Goal: Find contact information: Find contact information

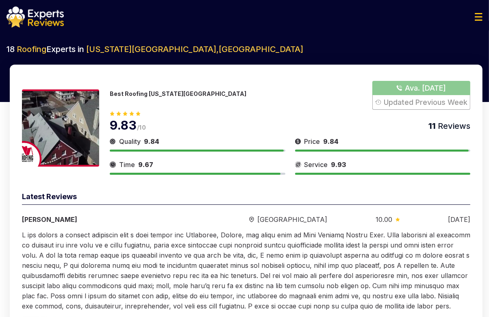
click at [427, 105] on button "Show Number" at bounding box center [421, 95] width 98 height 29
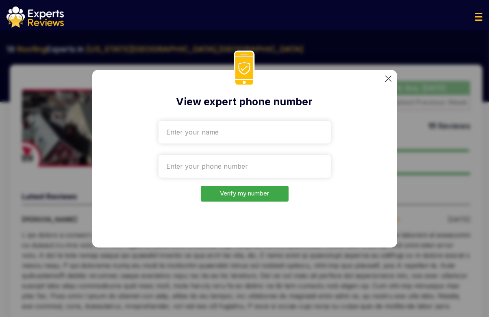
click at [203, 121] on input "text" at bounding box center [244, 132] width 172 height 23
drag, startPoint x: 194, startPoint y: 128, endPoint x: 138, endPoint y: 132, distance: 55.4
click at [138, 132] on div "View expert phone number Кеуые Verify my number" at bounding box center [244, 158] width 305 height 177
drag, startPoint x: 205, startPoint y: 127, endPoint x: 160, endPoint y: 130, distance: 45.2
click at [160, 130] on input "Ке" at bounding box center [244, 132] width 172 height 23
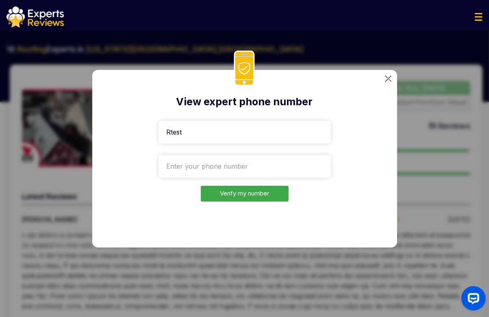
type input "Rtest"
click at [214, 162] on input "tel" at bounding box center [244, 166] width 172 height 23
paste input "+39-099-726594578"
type input "+39-099-726594578"
drag, startPoint x: 230, startPoint y: 197, endPoint x: 180, endPoint y: 196, distance: 50.8
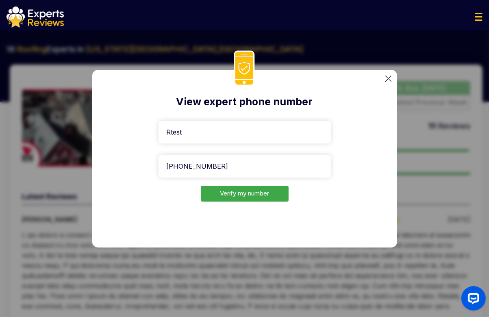
click at [180, 196] on form "Rtest +39-099-726594578 Verify my number" at bounding box center [244, 159] width 172 height 84
click at [204, 163] on input "+39-099-726594578" at bounding box center [244, 166] width 172 height 23
paste input "+39-099-726594578"
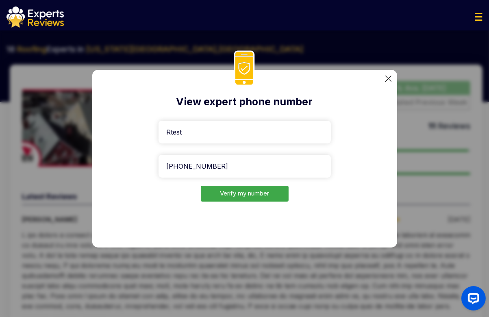
click at [240, 191] on button "Verify my number" at bounding box center [245, 194] width 88 height 16
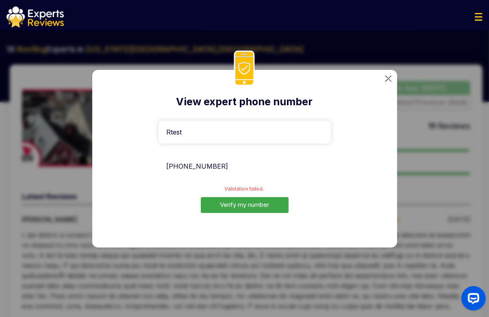
click at [245, 160] on input "+39-099-726594578" at bounding box center [244, 166] width 172 height 23
click at [395, 145] on div "View expert phone number Rtest +39-099-726594578 Validation failed. Verify my n…" at bounding box center [244, 158] width 305 height 177
click at [237, 167] on input "+39-099-726594578" at bounding box center [244, 166] width 172 height 23
paste input "1332-207-6524"
type input "+1332-207-6524"
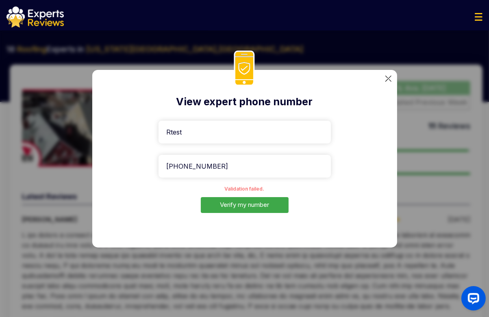
click at [236, 208] on button "Verify my number" at bounding box center [245, 205] width 88 height 16
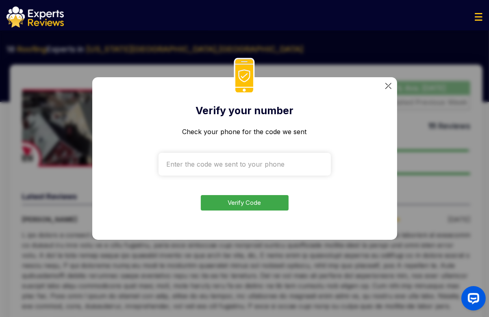
click at [383, 182] on div "Verify your number Check your phone for the code we sent Verify Code" at bounding box center [244, 158] width 305 height 162
click at [238, 175] on form "Check your phone for the code we sent Verify Code" at bounding box center [244, 169] width 172 height 84
click at [236, 172] on input "text" at bounding box center [244, 164] width 172 height 23
type input "6348"
click at [252, 196] on button "Verify Code" at bounding box center [245, 203] width 88 height 16
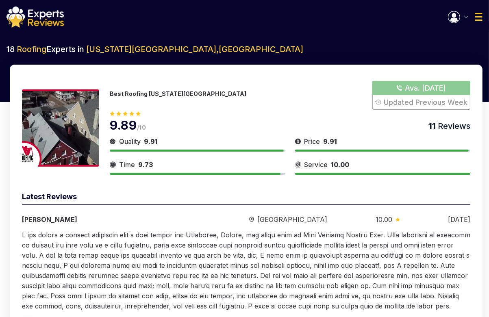
click at [409, 151] on div "Quality 9.91 Price 9.91 Time 9.73 Service 10.00" at bounding box center [290, 155] width 360 height 38
click at [122, 103] on div "Best Roofing Kansas City Ava. Tomorrow Updated Previous Week" at bounding box center [290, 95] width 360 height 29
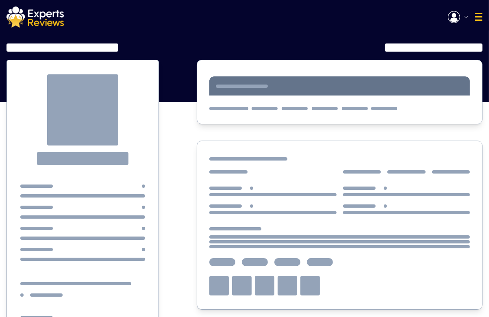
click at [439, 101] on div at bounding box center [339, 93] width 260 height 34
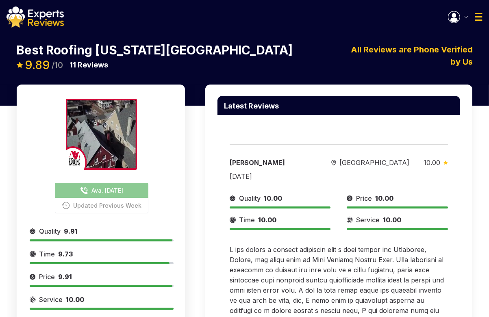
click at [386, 21] on div "Welcome Rtest Open Inquires ( ) My Reviews ( ) Log Out" at bounding box center [244, 16] width 489 height 21
click at [106, 198] on button "Updated Previous Week" at bounding box center [101, 205] width 93 height 15
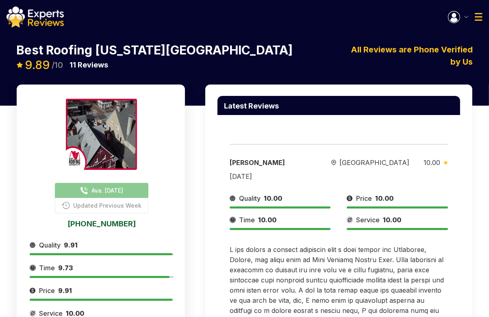
click at [106, 198] on button "Updated Previous Week" at bounding box center [101, 205] width 93 height 15
click at [107, 183] on button "Ava. [DATE]" at bounding box center [101, 190] width 93 height 15
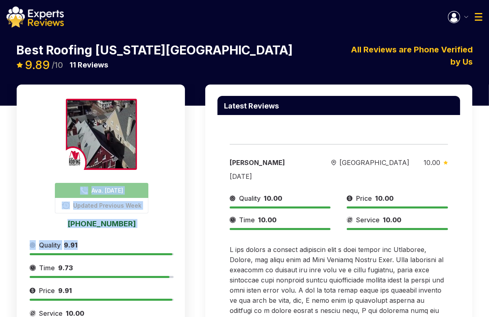
drag, startPoint x: 39, startPoint y: 175, endPoint x: 136, endPoint y: 217, distance: 106.2
click at [135, 218] on div "Ava. [DATE] Updated Previous Week [PHONE_NUMBER] Provide Services in [GEOGRAPHI…" at bounding box center [102, 242] width 144 height 287
click at [154, 216] on div "Ava. [DATE] Updated Previous Week [PHONE_NUMBER] Provide Services in [GEOGRAPHI…" at bounding box center [102, 242] width 144 height 287
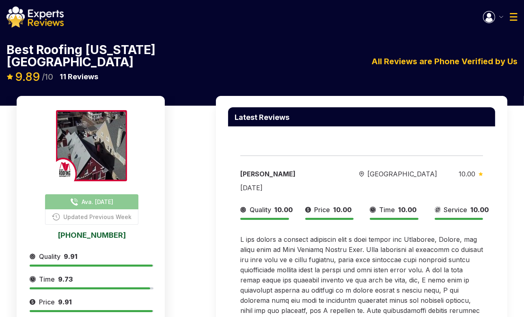
click at [83, 231] on link "[PHONE_NUMBER]" at bounding box center [92, 234] width 124 height 7
click at [94, 197] on span "Ava. [DATE]" at bounding box center [98, 201] width 32 height 9
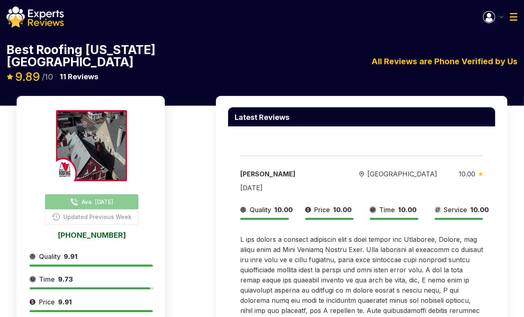
click at [94, 197] on span "Ava. [DATE]" at bounding box center [98, 201] width 32 height 9
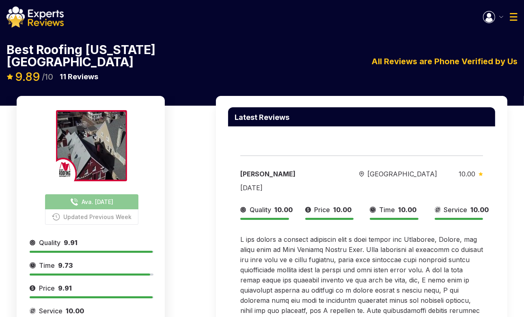
click at [83, 197] on span "Ava. [DATE]" at bounding box center [98, 201] width 32 height 9
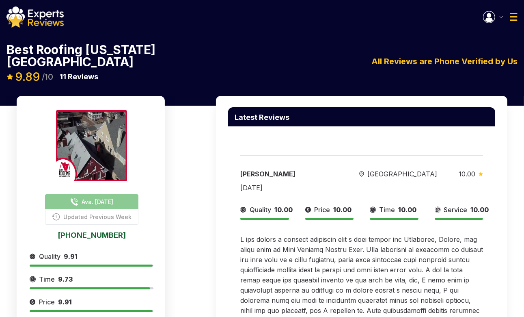
scroll to position [38, 0]
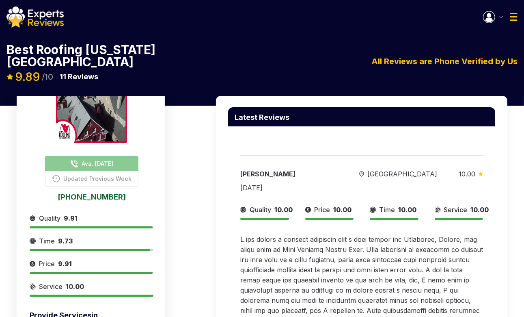
click at [85, 193] on link "[PHONE_NUMBER]" at bounding box center [92, 196] width 124 height 7
click at [37, 189] on div "Ava. [DATE] Updated Previous Week [PHONE_NUMBER] Provide Services in [GEOGRAPHI…" at bounding box center [92, 215] width 124 height 287
click at [89, 193] on link "[PHONE_NUMBER]" at bounding box center [92, 196] width 124 height 7
click at [87, 193] on link "[PHONE_NUMBER]" at bounding box center [92, 196] width 124 height 7
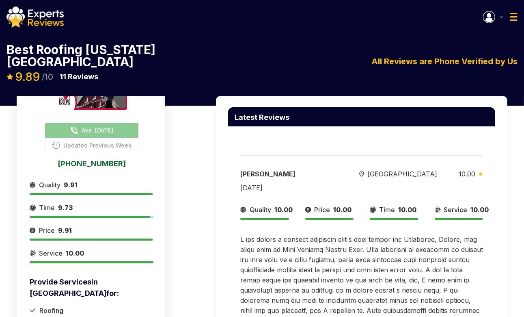
scroll to position [0, 0]
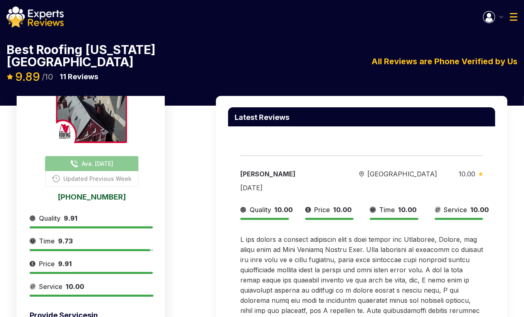
click at [81, 193] on link "[PHONE_NUMBER]" at bounding box center [92, 196] width 124 height 7
click at [114, 193] on link "[PHONE_NUMBER]" at bounding box center [92, 196] width 124 height 7
